Goal: Task Accomplishment & Management: Manage account settings

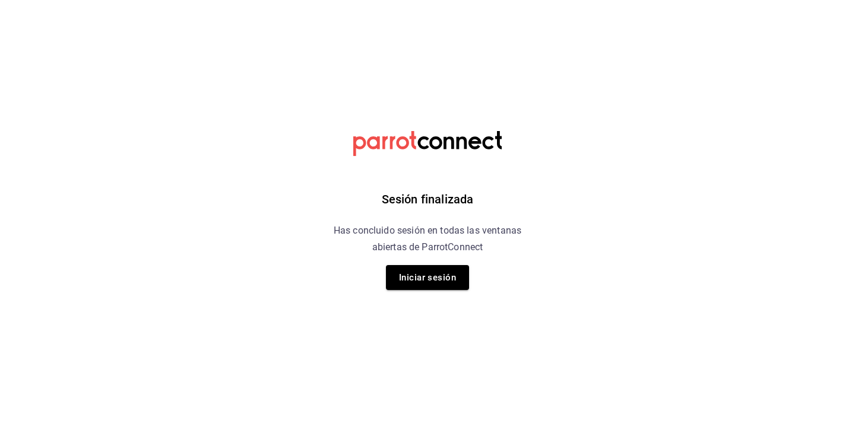
click at [418, 297] on div "Sesión finalizada Has concluido sesión en todas las ventanas abiertas de Parrot…" at bounding box center [428, 210] width 300 height 421
click at [433, 271] on button "Iniciar sesión" at bounding box center [427, 277] width 83 height 25
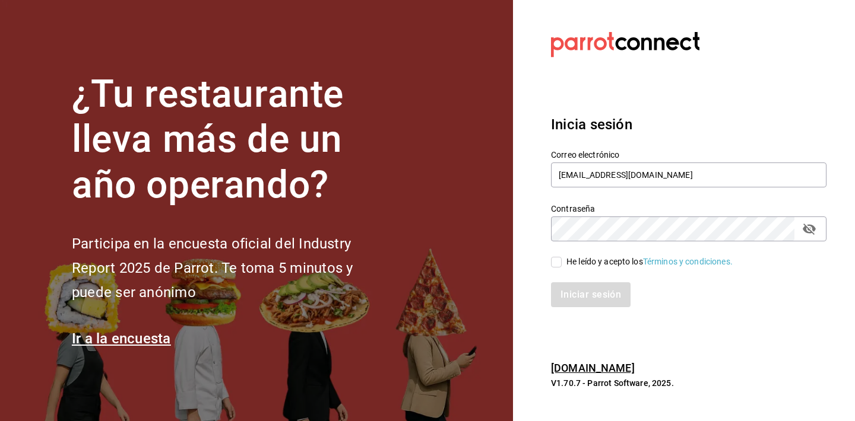
click at [558, 262] on input "He leído y acepto los Términos y condiciones." at bounding box center [556, 262] width 11 height 11
checkbox input "true"
click at [579, 297] on button "Iniciar sesión" at bounding box center [591, 294] width 81 height 25
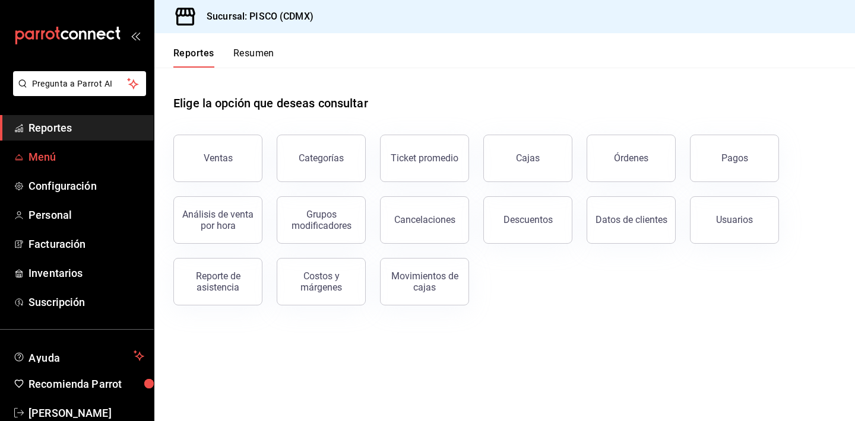
click at [60, 158] on span "Menú" at bounding box center [86, 157] width 116 height 16
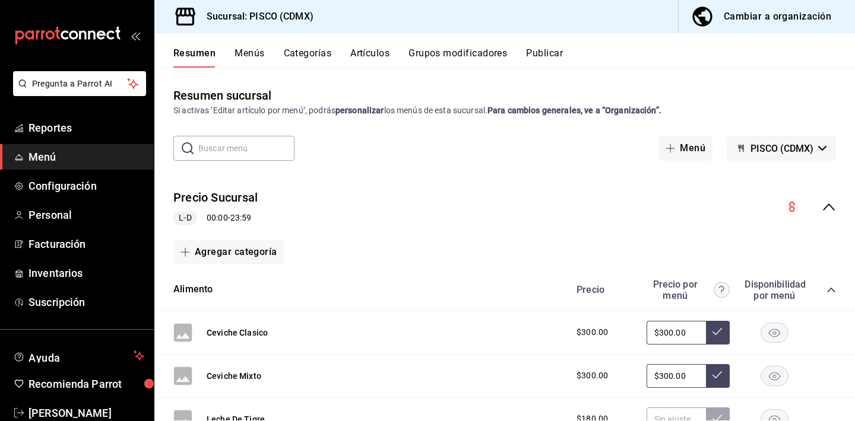
click at [832, 289] on icon "collapse-category-row" at bounding box center [830, 289] width 9 height 9
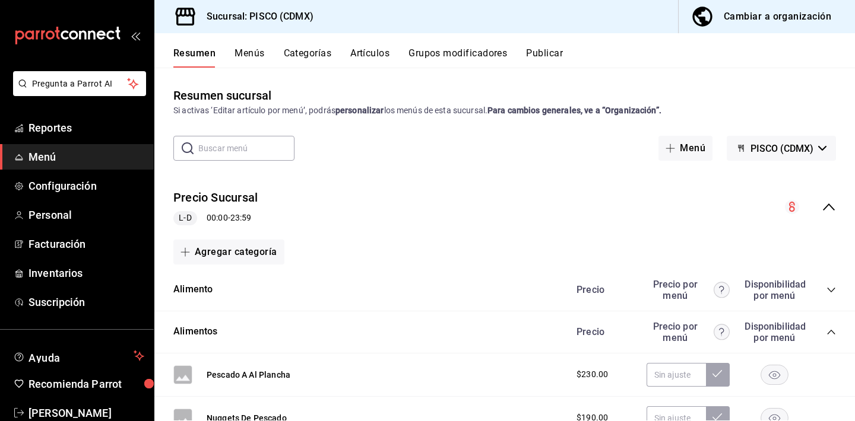
click at [404, 354] on div "Pescado A Al Plancha $230.00" at bounding box center [504, 375] width 700 height 43
click at [395, 367] on div "Pescado A Al Plancha $230.00" at bounding box center [504, 375] width 700 height 43
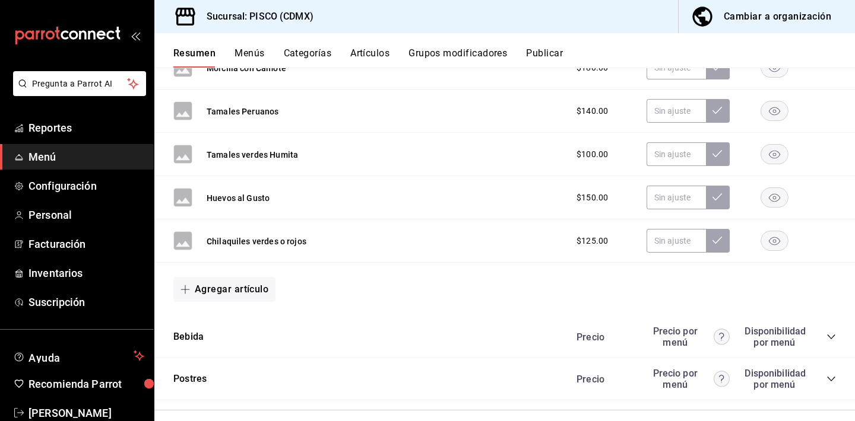
scroll to position [1319, 0]
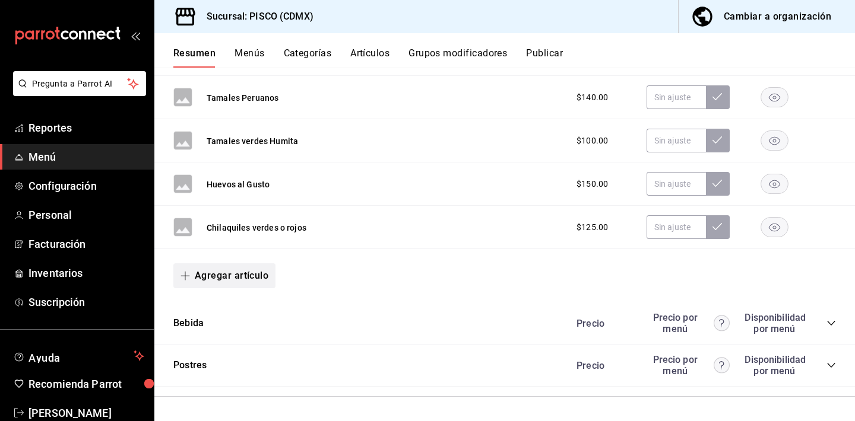
click at [224, 268] on button "Agregar artículo" at bounding box center [224, 276] width 102 height 25
click at [381, 175] on div at bounding box center [427, 210] width 855 height 421
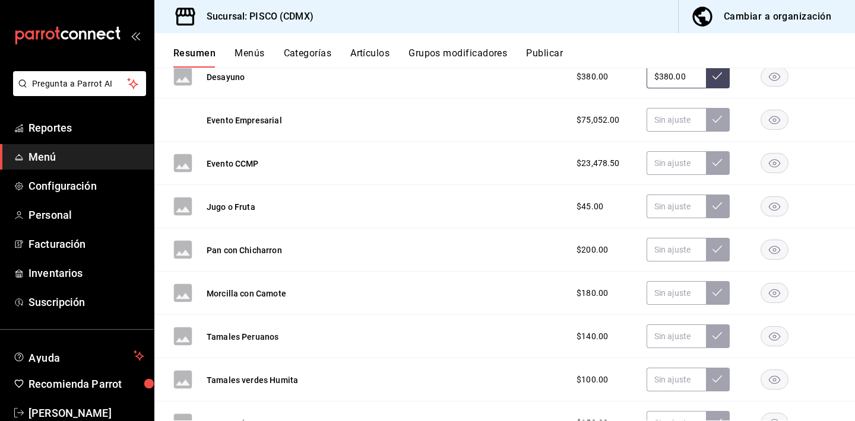
scroll to position [1058, 0]
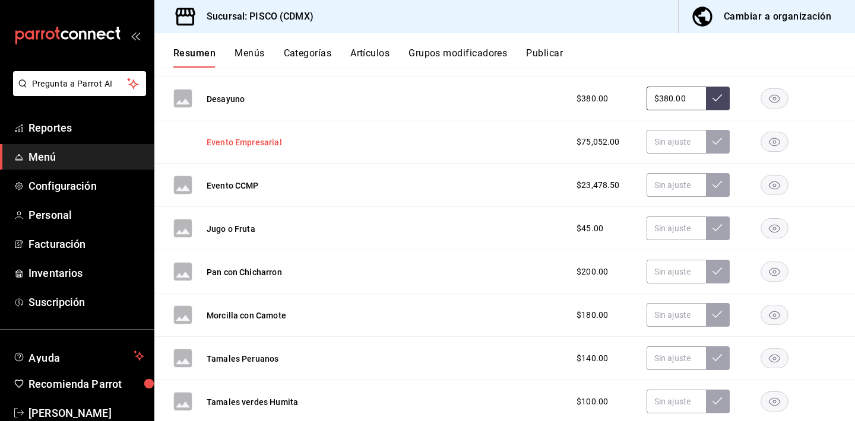
click at [270, 141] on button "Evento Empresarial" at bounding box center [244, 143] width 75 height 12
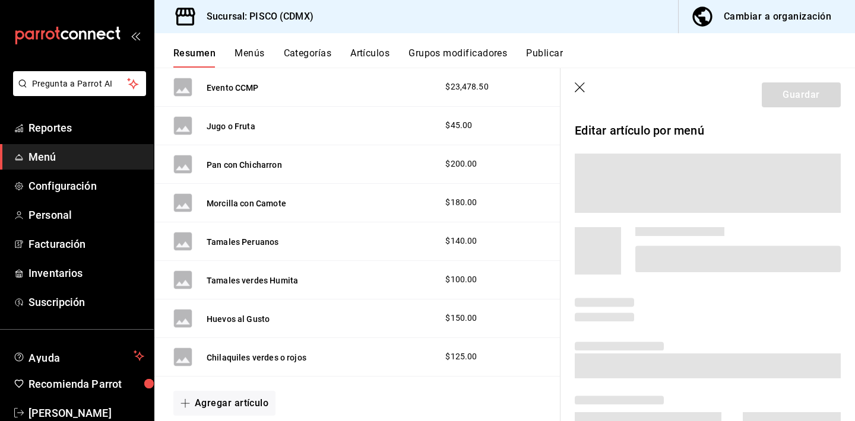
scroll to position [961, 0]
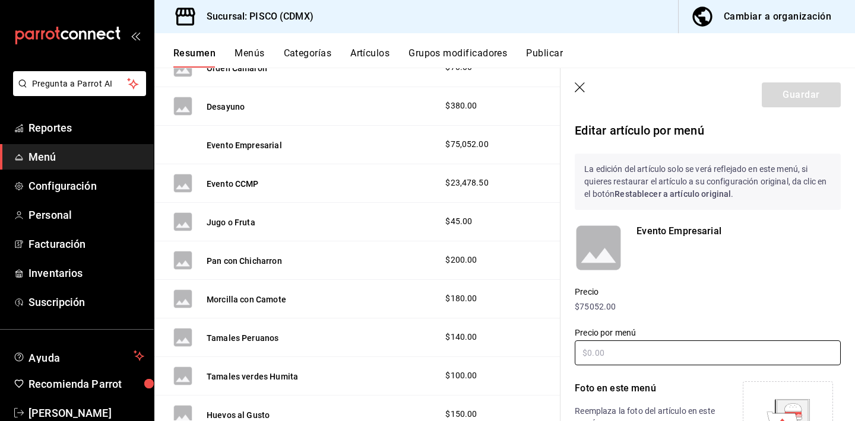
click at [634, 357] on input "text" at bounding box center [707, 353] width 266 height 25
type input "$15000.00"
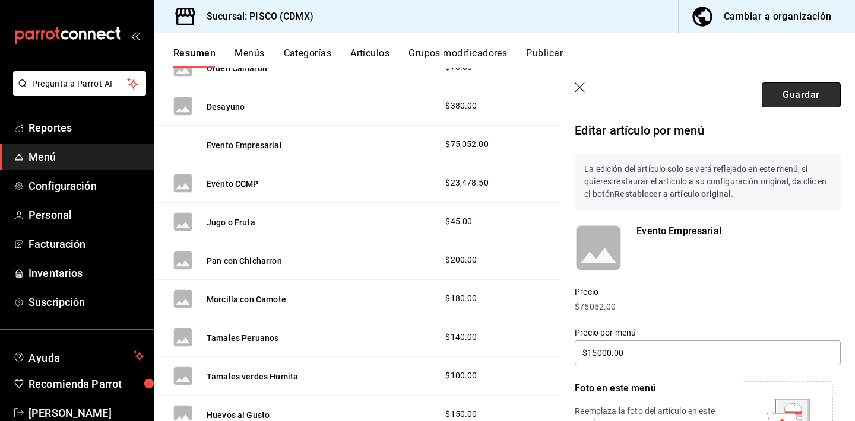
click at [798, 92] on button "Guardar" at bounding box center [800, 94] width 79 height 25
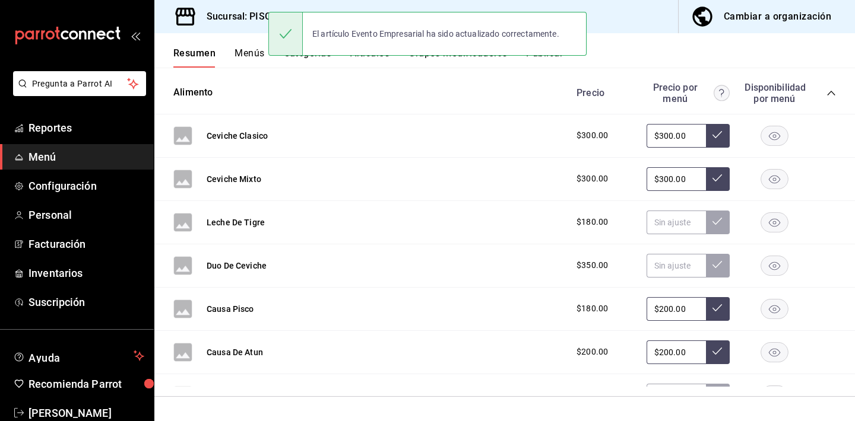
scroll to position [197, 0]
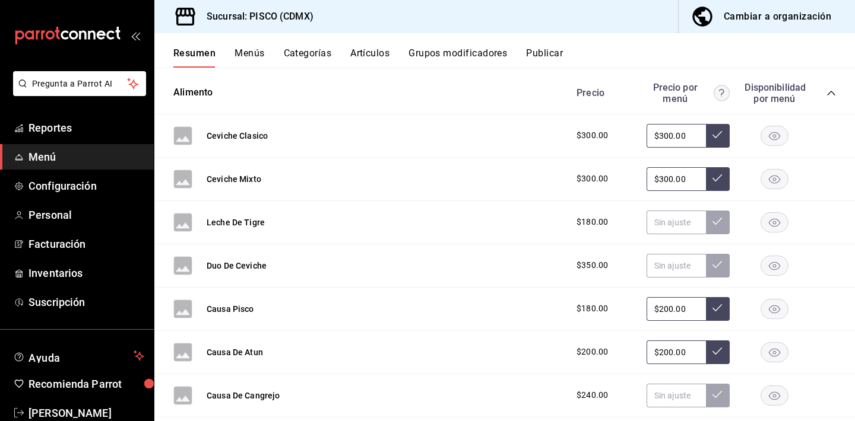
click at [436, 55] on button "Grupos modificadores" at bounding box center [457, 57] width 99 height 20
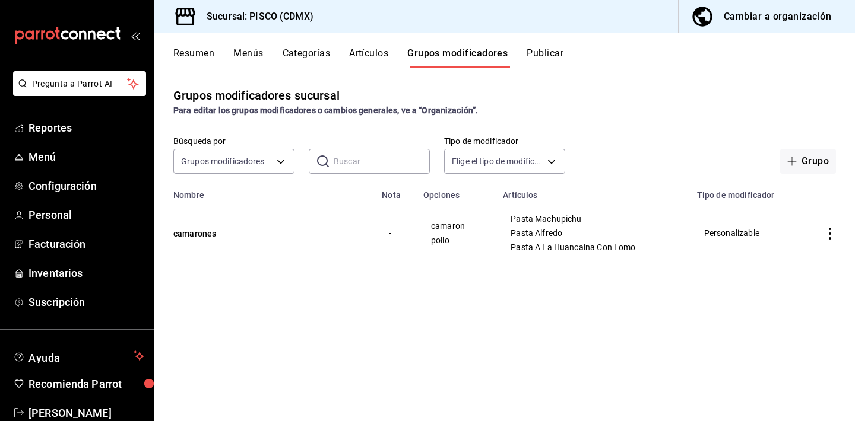
click at [363, 53] on button "Artículos" at bounding box center [368, 57] width 39 height 20
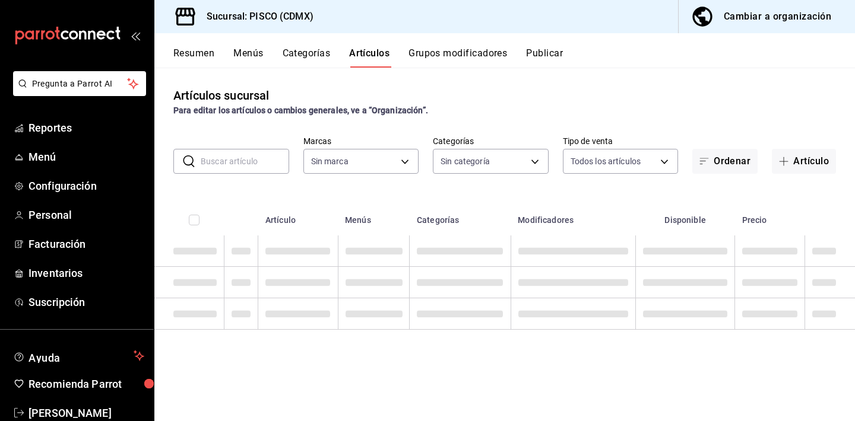
type input "943008e5-ae80-45f8-9d0f-6c1a035c8df5"
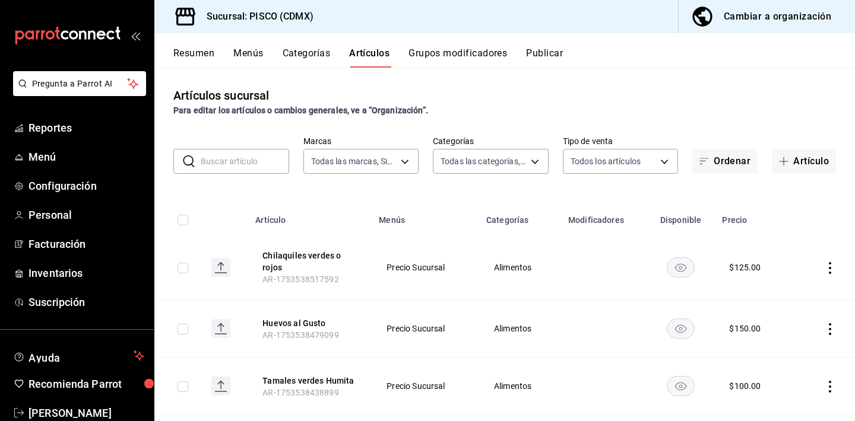
type input "4ce39cbd-ff6e-4d62-8716-fd6a2ced4e0f,78f17af2-99f8-4b1b-8988-24a50657c1c1,1874e…"
click at [356, 296] on th "Chilaquiles verdes o rojos AR-1753538517592" at bounding box center [309, 268] width 123 height 65
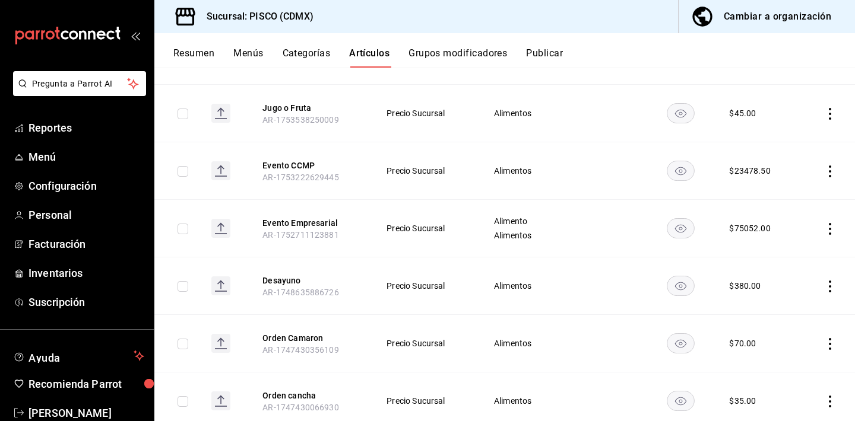
scroll to position [522, 0]
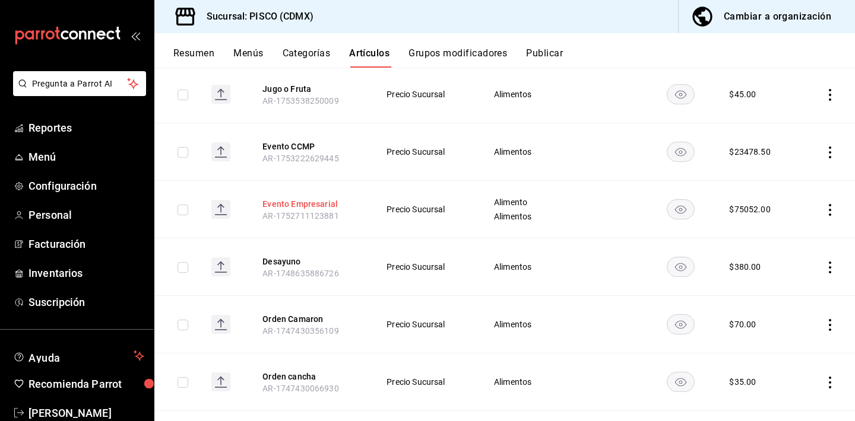
click at [312, 207] on button "Evento Empresarial" at bounding box center [309, 204] width 95 height 12
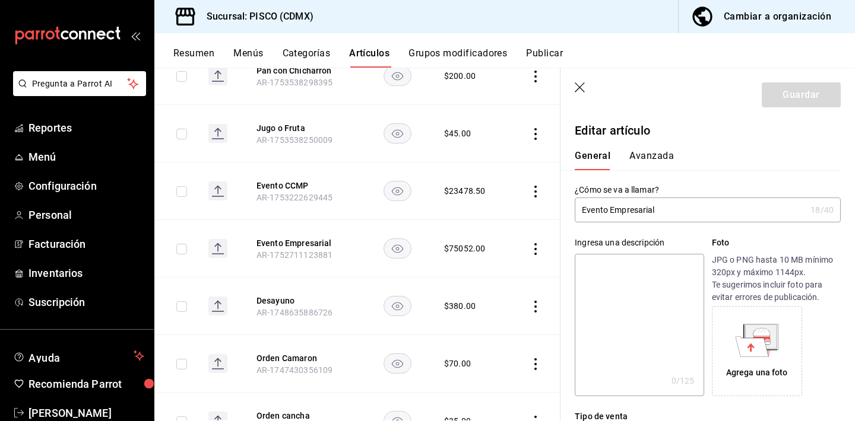
click at [693, 236] on div "Ingresa una descripción x 0 /125 ​ Foto JPG o PNG hasta 10 MB mínimo 320px y má…" at bounding box center [700, 310] width 280 height 174
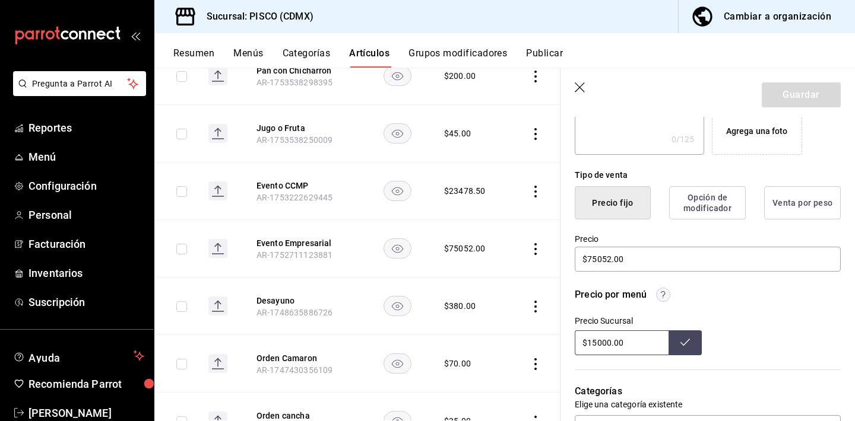
scroll to position [261, 0]
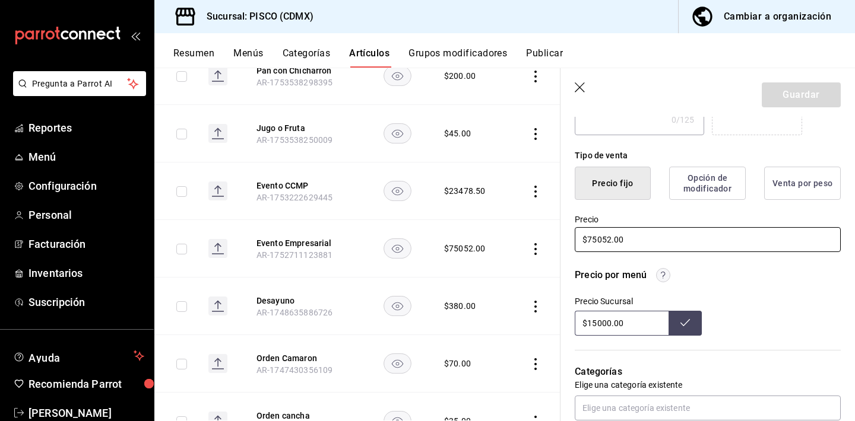
click at [637, 249] on input "$75052.00" at bounding box center [707, 239] width 266 height 25
type input "$7.00"
type input "$15000.00"
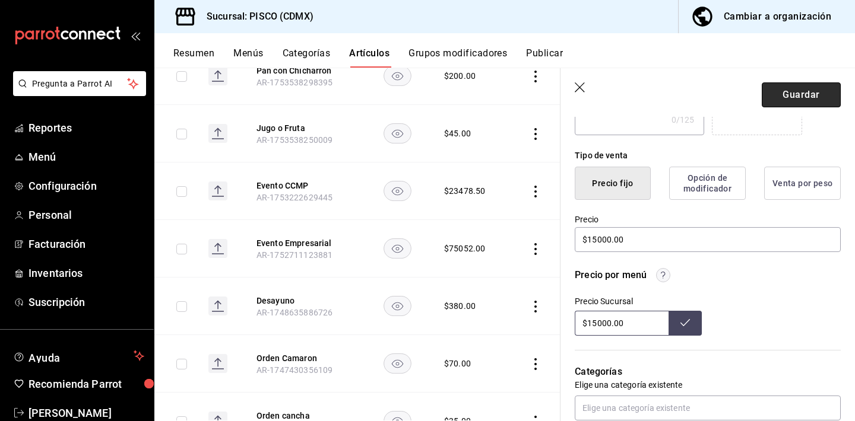
click at [805, 91] on button "Guardar" at bounding box center [800, 94] width 79 height 25
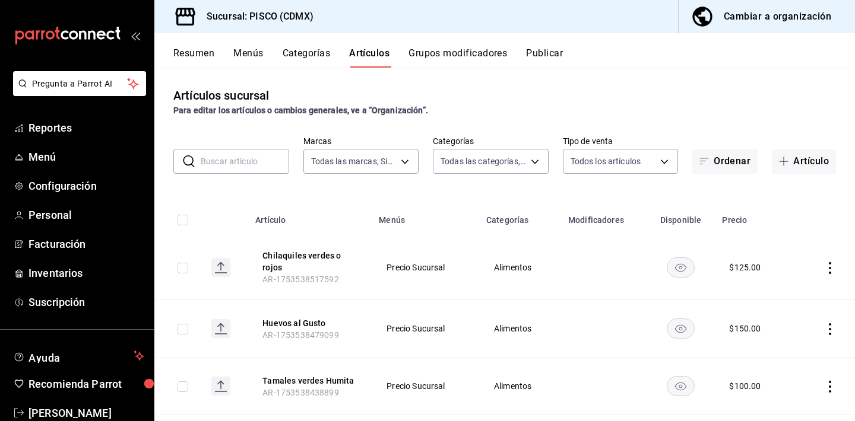
click at [581, 189] on div "Artículos sucursal Para editar los artículos o cambios generales, ve a “Organiz…" at bounding box center [504, 244] width 700 height 353
click at [542, 52] on button "Publicar" at bounding box center [544, 57] width 37 height 20
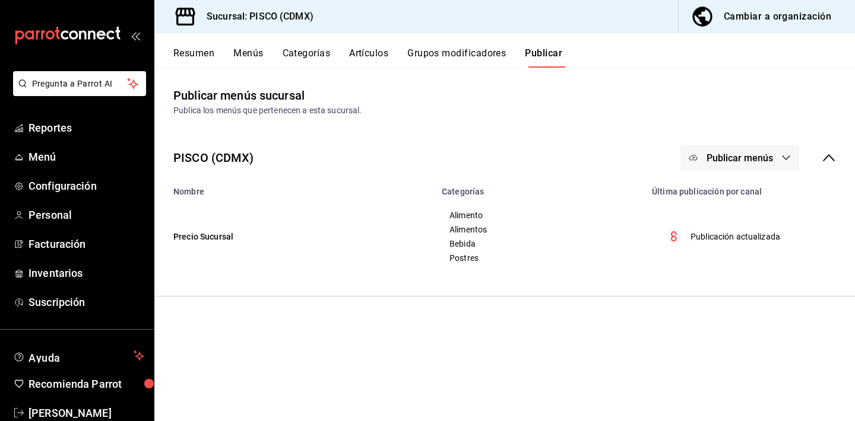
click at [747, 160] on span "Publicar menús" at bounding box center [739, 158] width 66 height 11
click at [734, 200] on span "Punto de venta" at bounding box center [756, 197] width 57 height 12
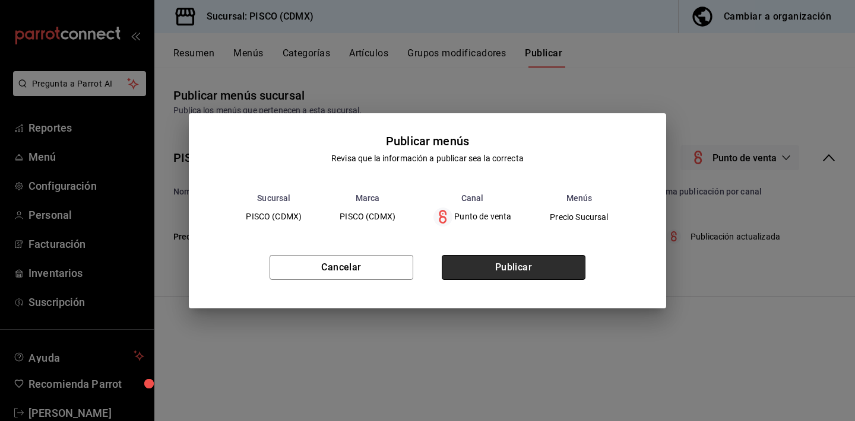
click at [512, 268] on button "Publicar" at bounding box center [514, 267] width 144 height 25
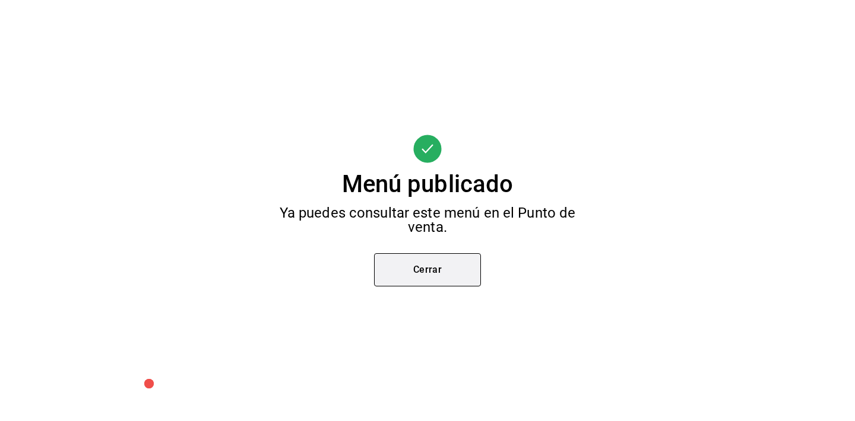
click at [430, 277] on button "Cerrar" at bounding box center [427, 269] width 107 height 33
